Goal: Information Seeking & Learning: Learn about a topic

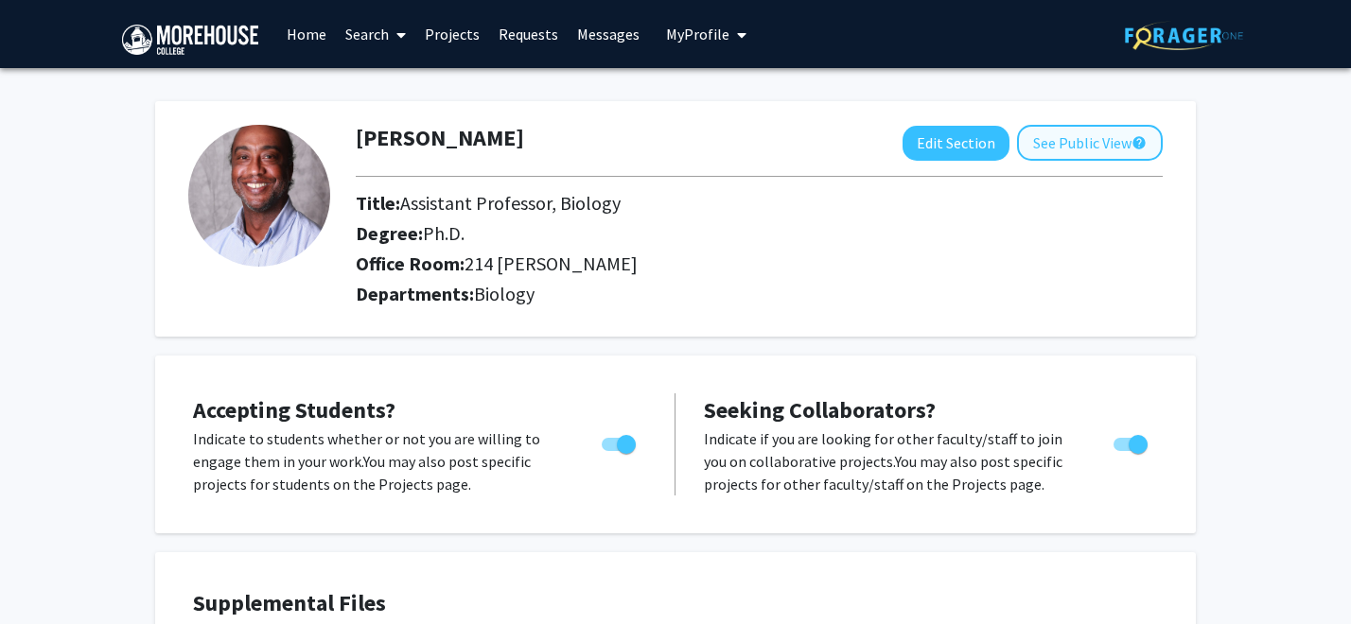
click at [1065, 149] on button "See Public View help" at bounding box center [1090, 143] width 146 height 36
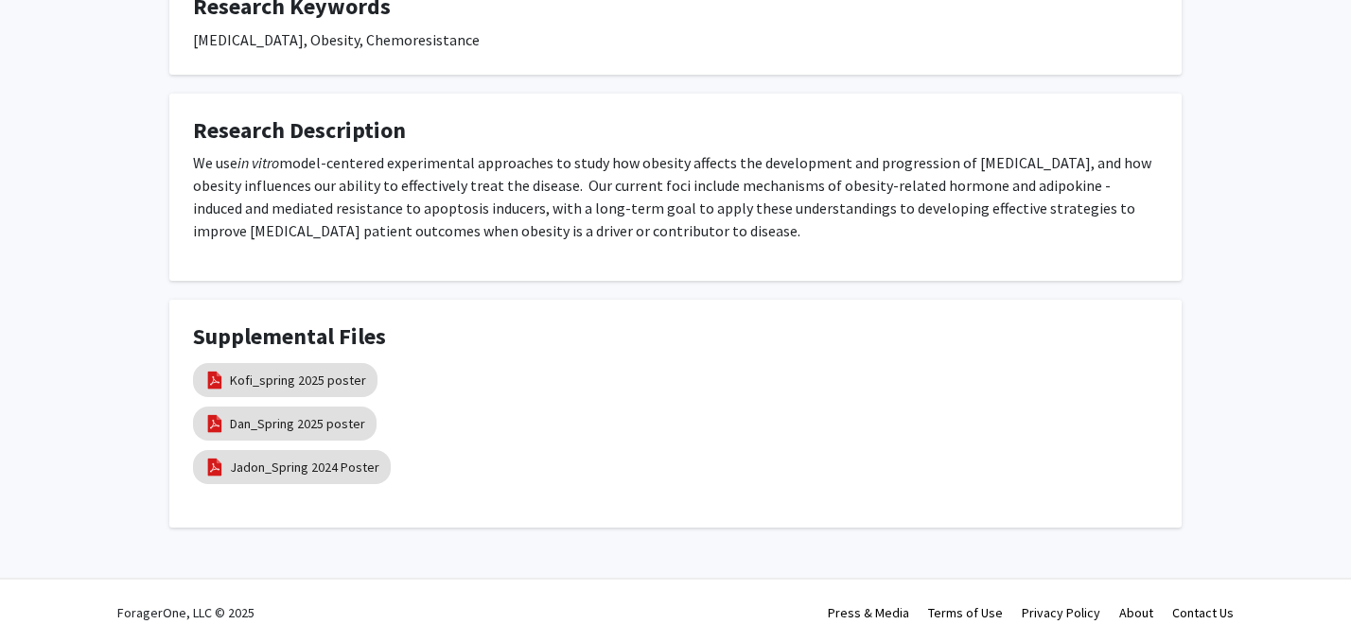
scroll to position [678, 0]
click at [284, 372] on link "Kofi_spring 2025 poster" at bounding box center [298, 382] width 136 height 20
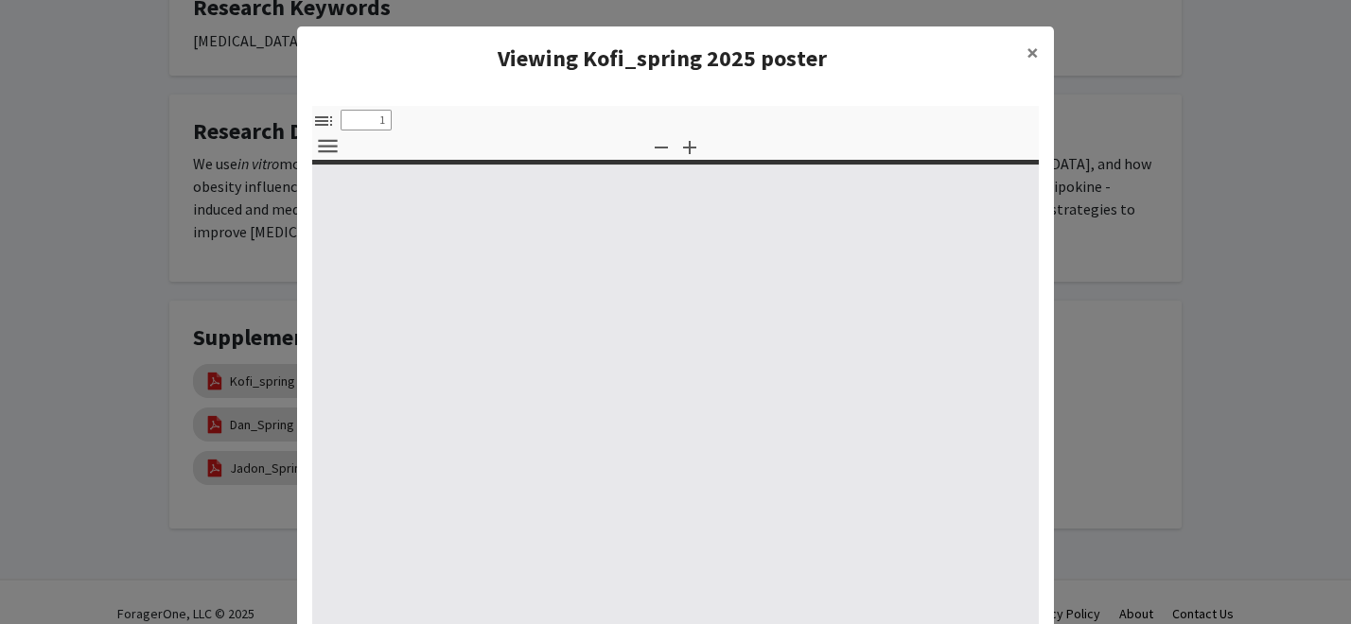
type input "0"
select select "custom"
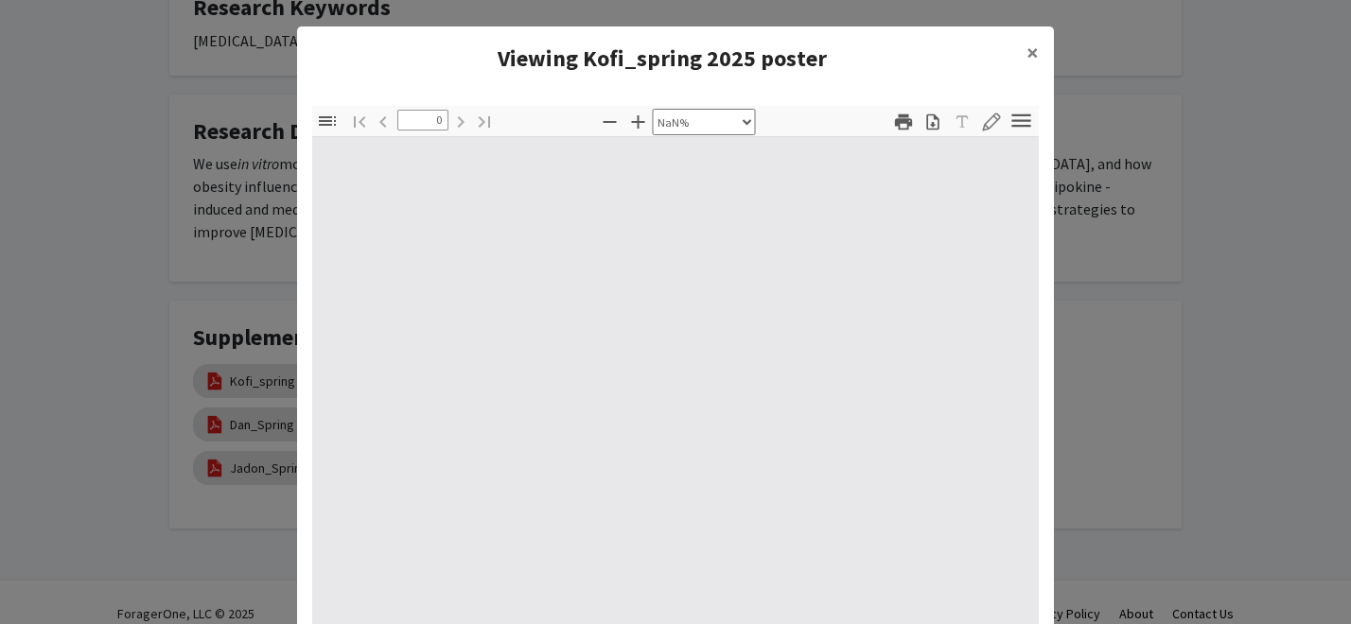
type input "1"
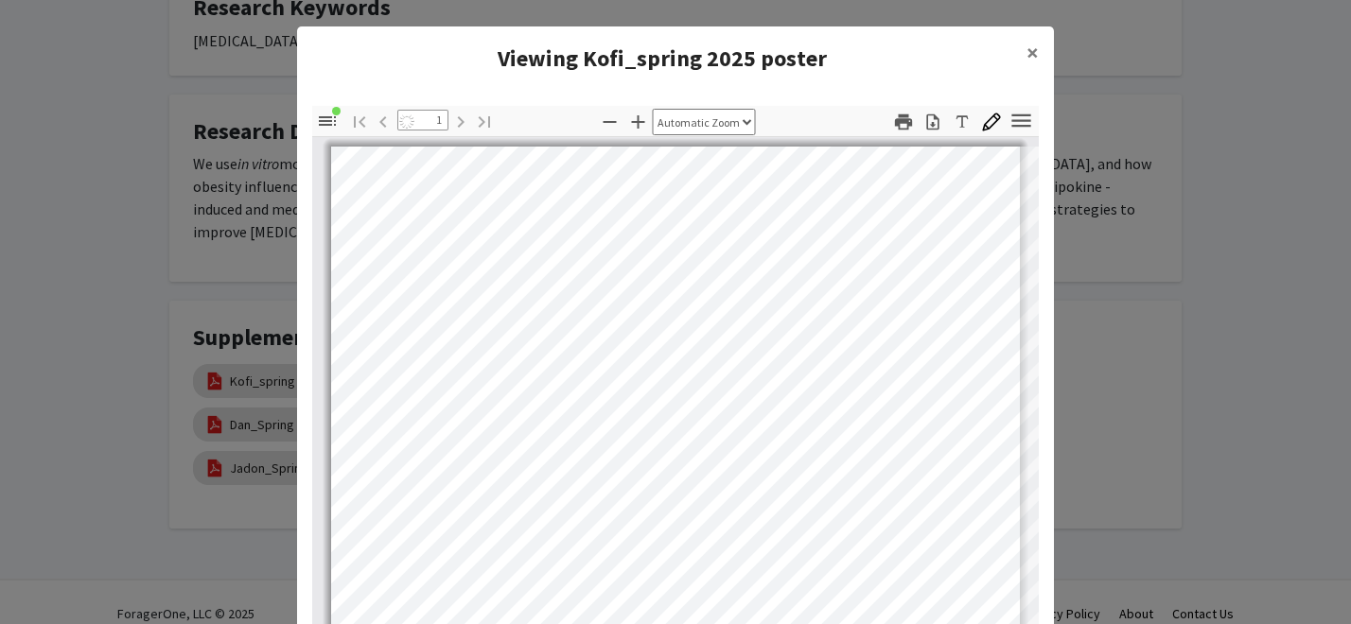
select select "auto"
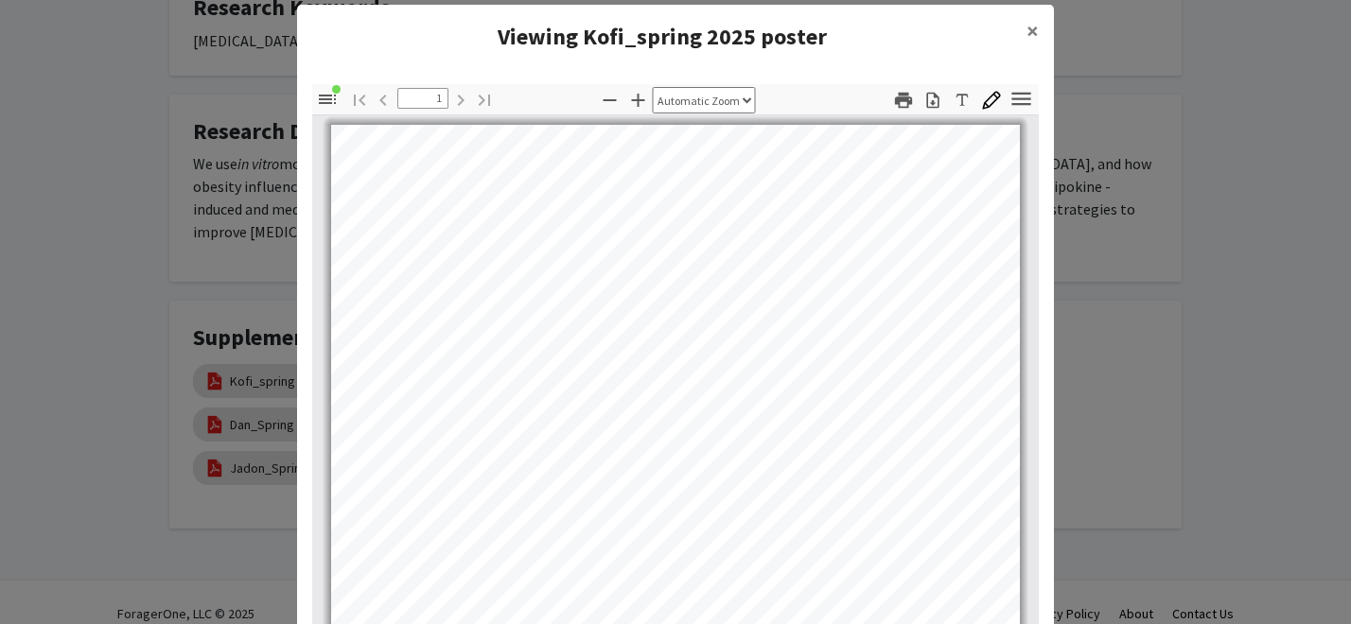
scroll to position [0, 0]
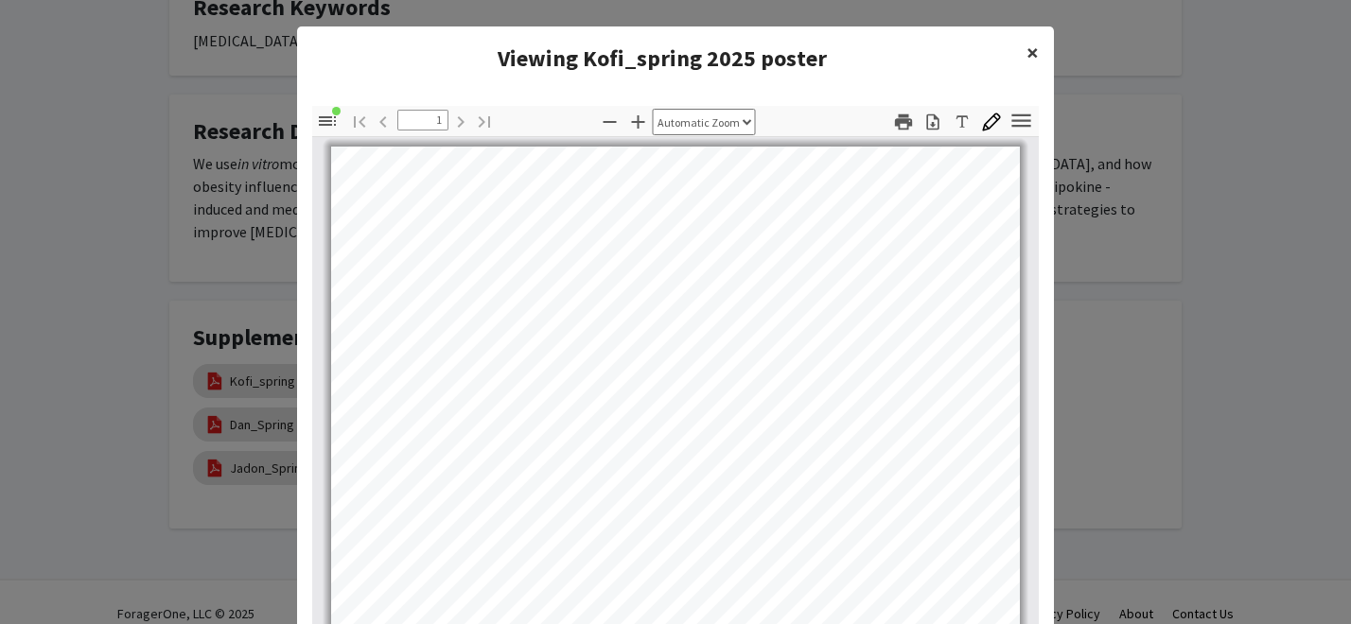
click at [1030, 48] on span "×" at bounding box center [1032, 52] width 12 height 29
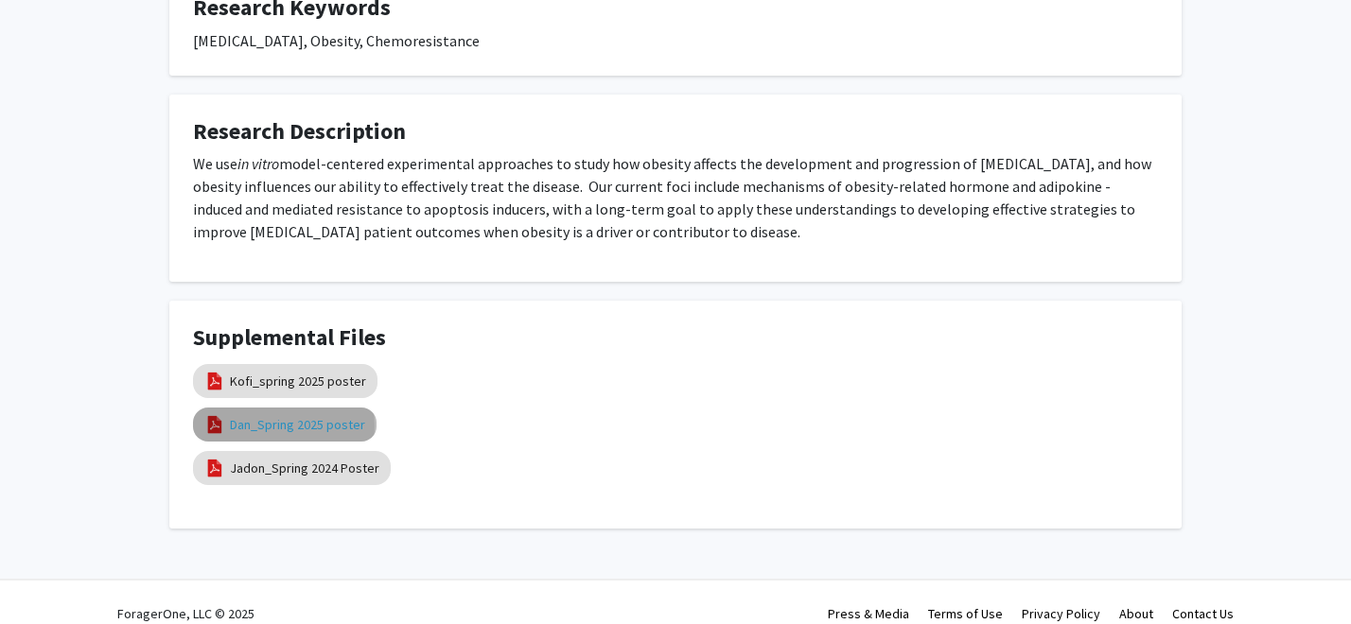
click at [257, 415] on link "Dan_Spring 2025 poster" at bounding box center [297, 425] width 135 height 20
select select "custom"
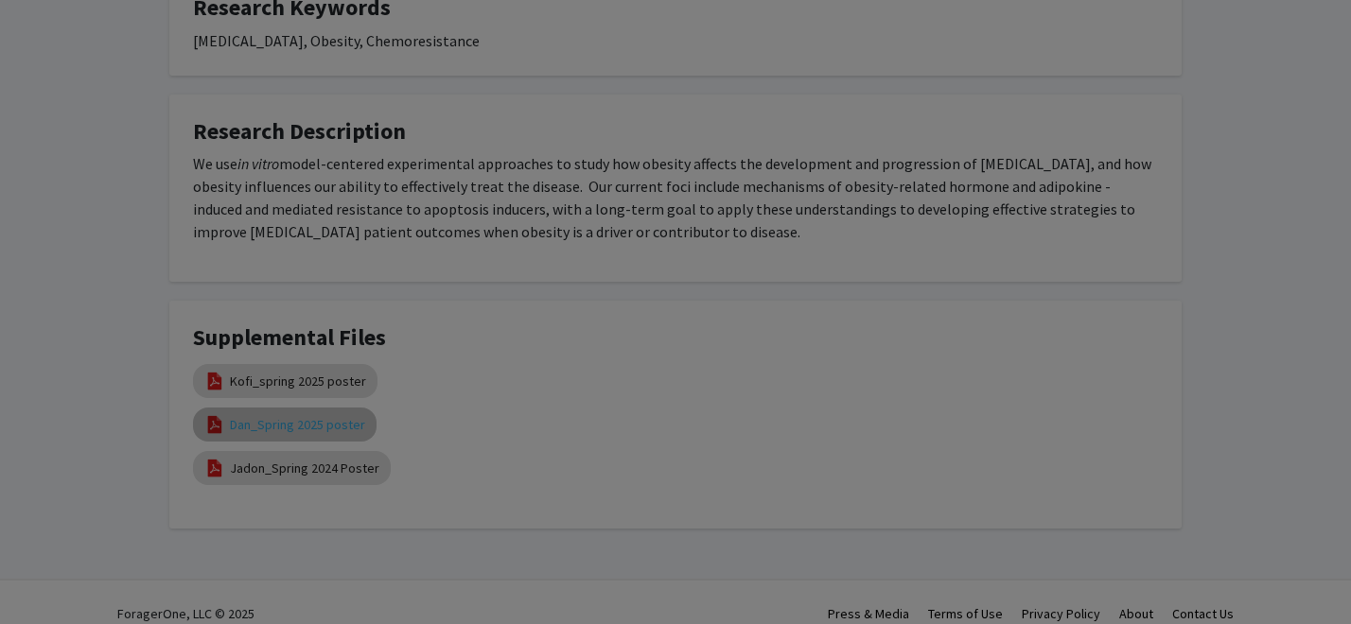
type input "0"
select select "custom"
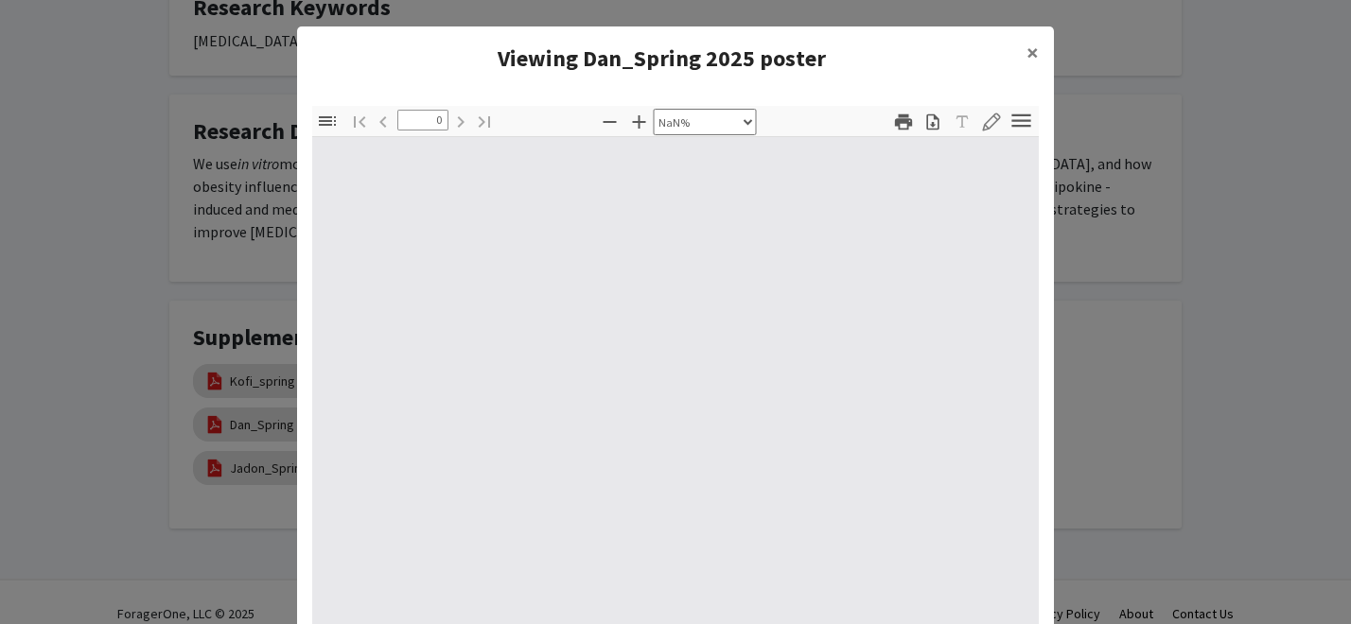
type input "1"
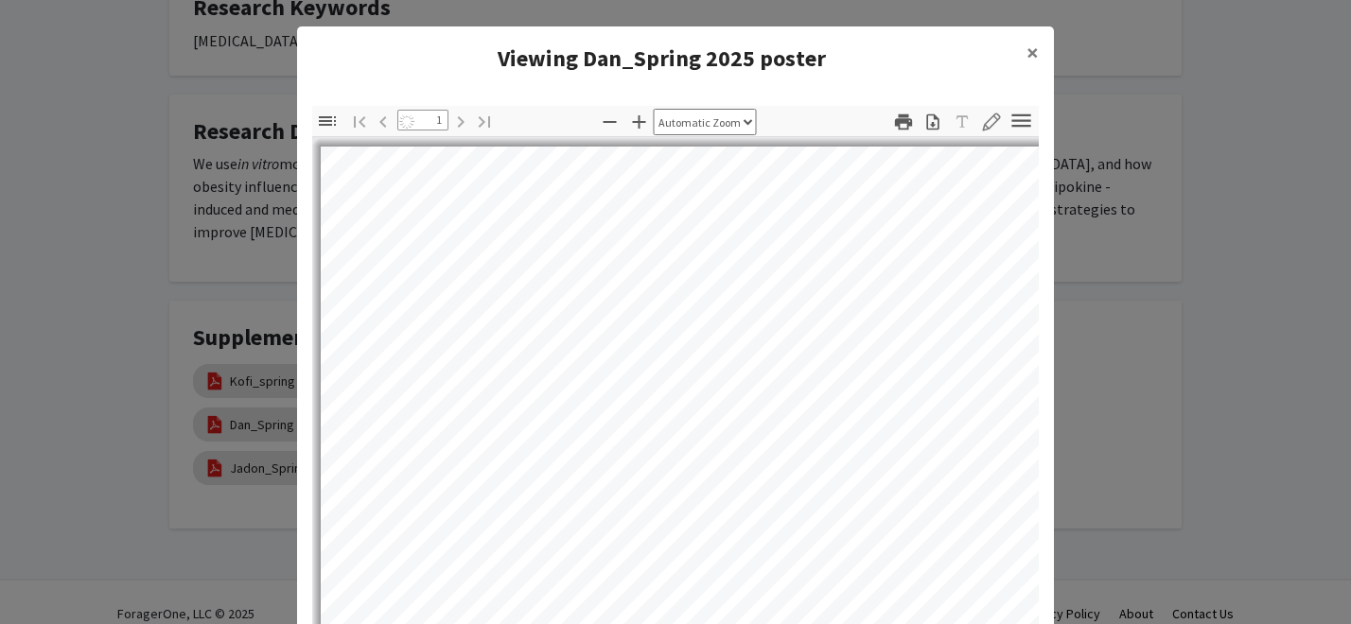
select select "auto"
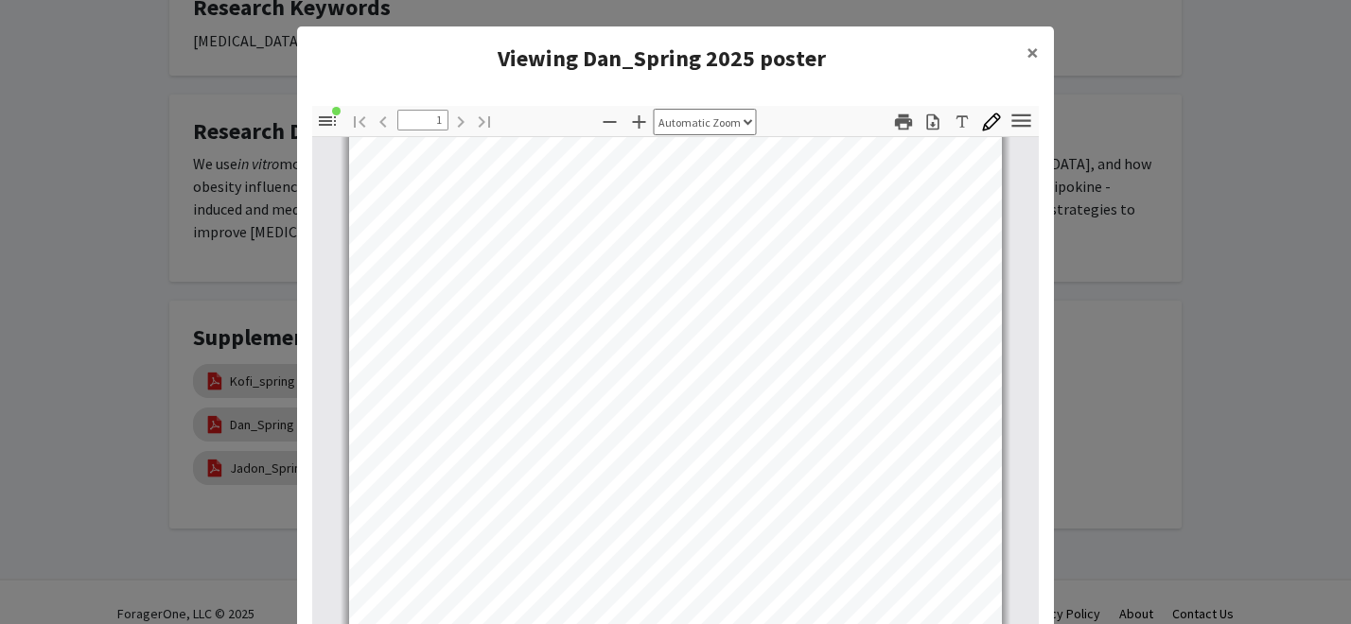
scroll to position [13, 0]
click at [1032, 47] on span "×" at bounding box center [1032, 52] width 12 height 29
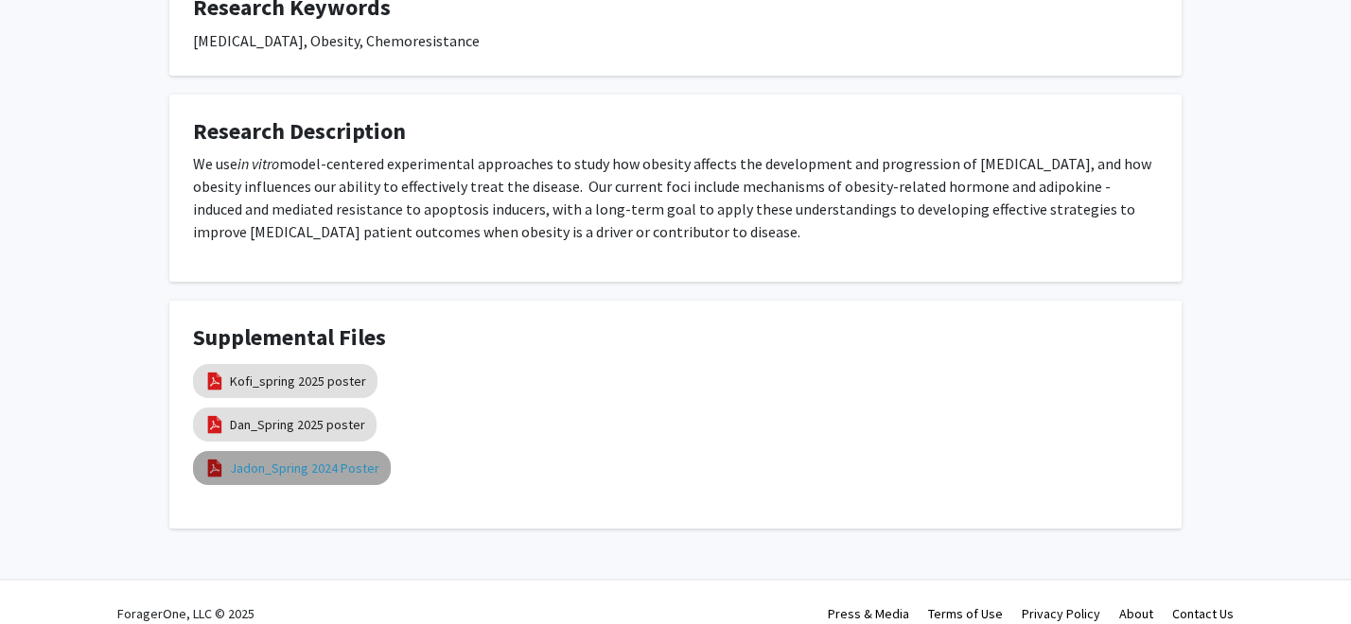
click at [297, 459] on link "Jadon_Spring 2024 Poster" at bounding box center [304, 469] width 149 height 20
select select "custom"
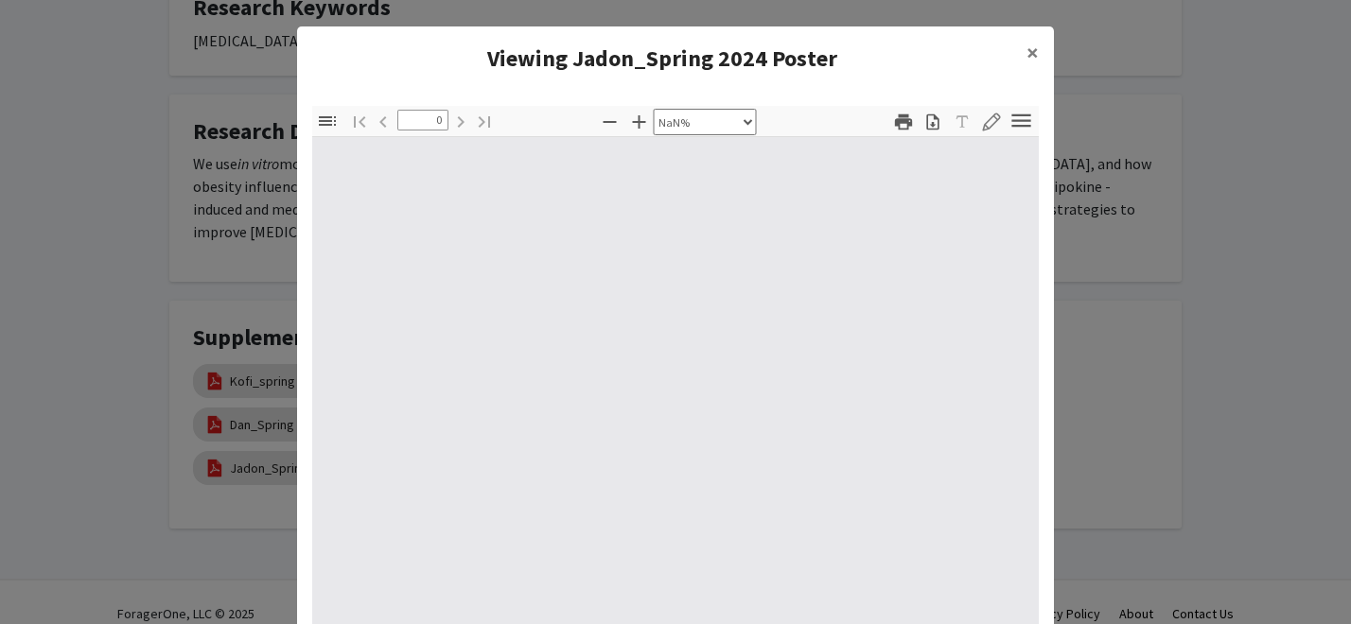
type input "1"
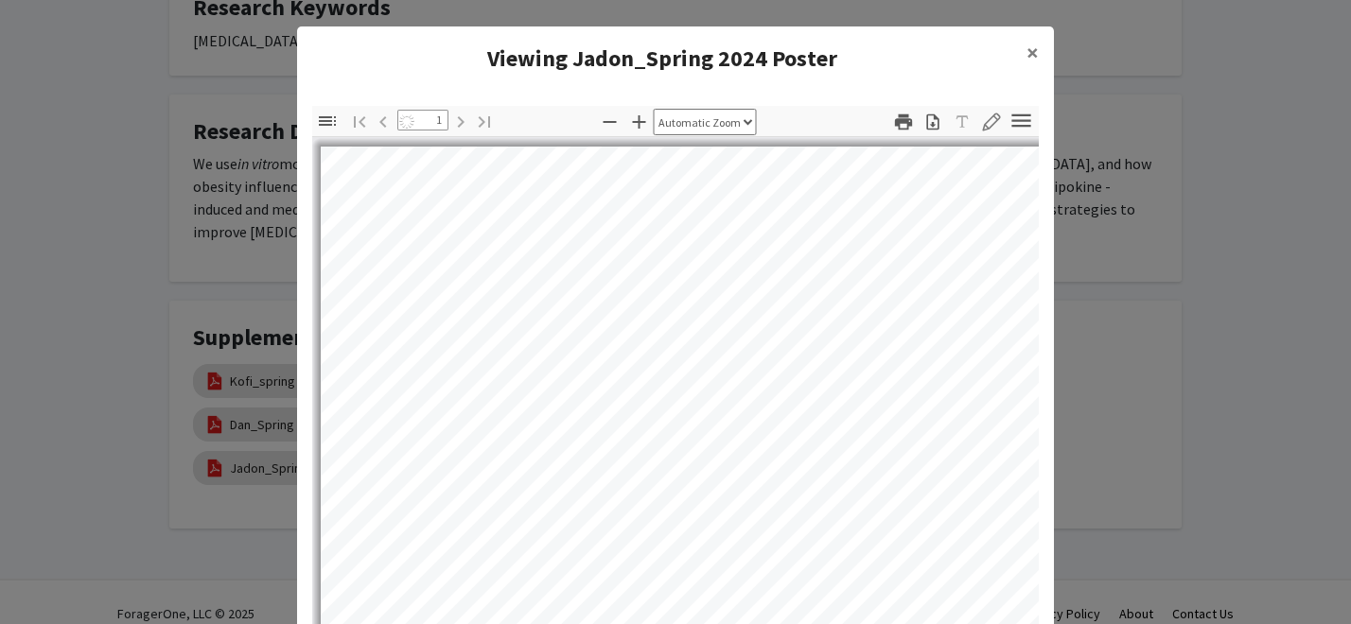
select select "auto"
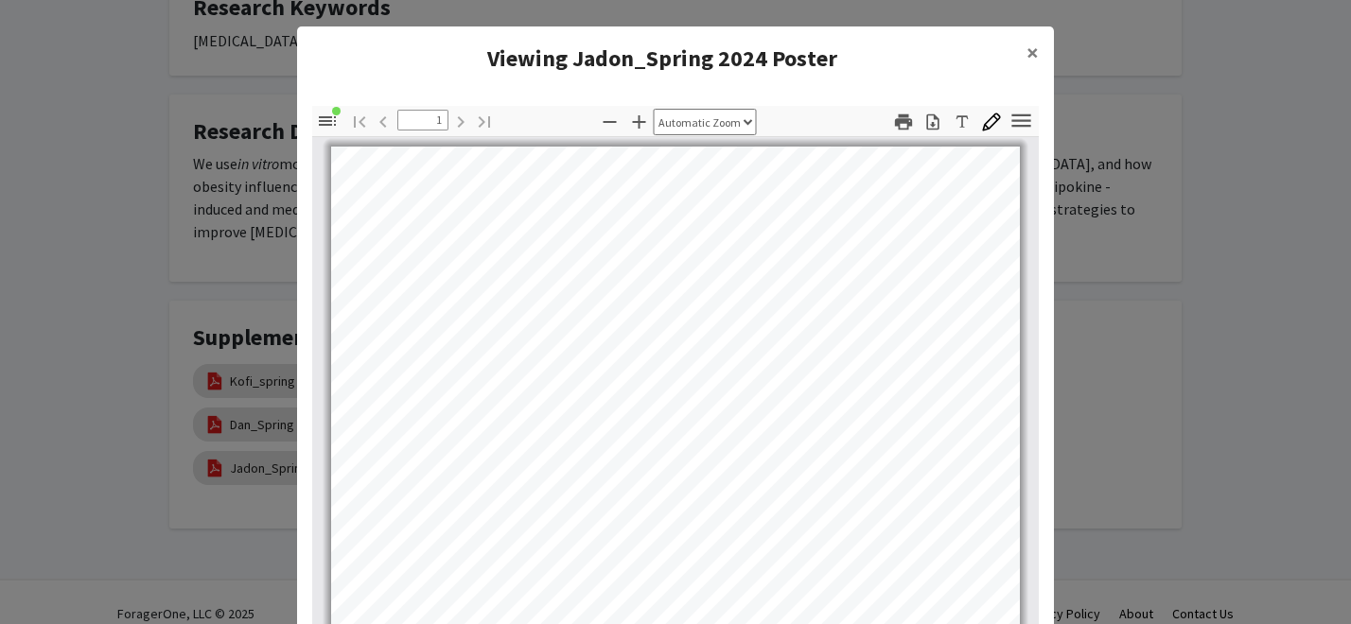
scroll to position [0, 0]
click at [1030, 50] on span "×" at bounding box center [1032, 52] width 12 height 29
